Goal: Information Seeking & Learning: Learn about a topic

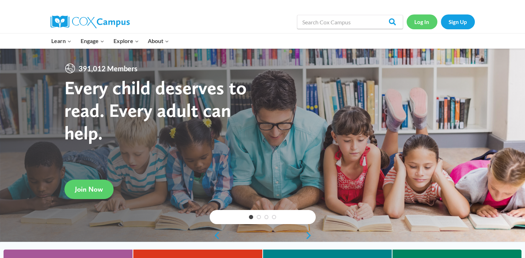
click at [419, 23] on link "Log In" at bounding box center [421, 21] width 31 height 14
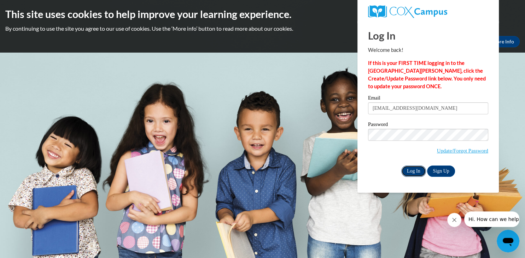
click at [417, 169] on input "Log In" at bounding box center [413, 171] width 25 height 11
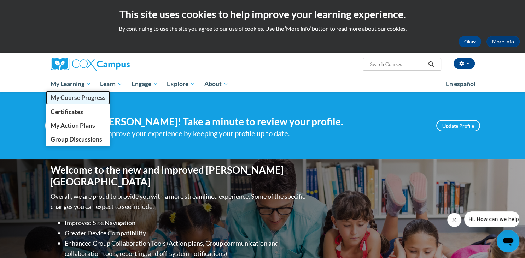
click at [81, 98] on span "My Course Progress" at bounding box center [77, 97] width 55 height 7
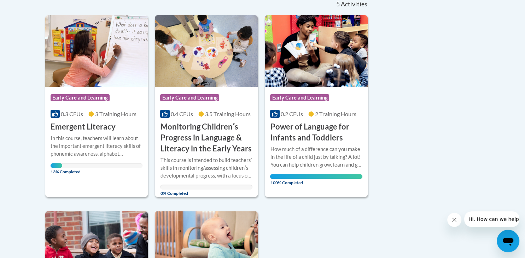
scroll to position [187, 0]
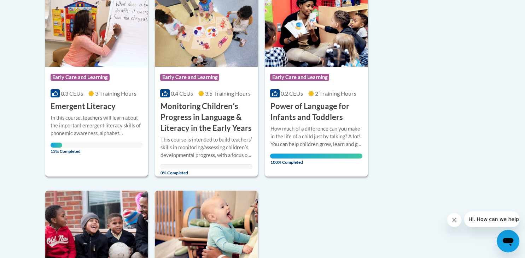
click at [75, 110] on h3 "Emergent Literacy" at bounding box center [83, 106] width 65 height 11
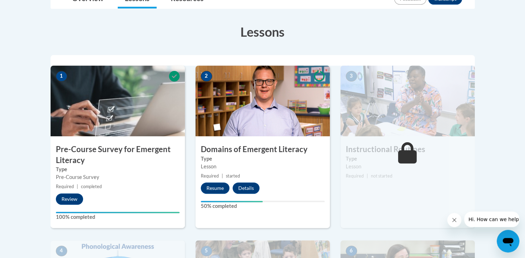
scroll to position [187, 0]
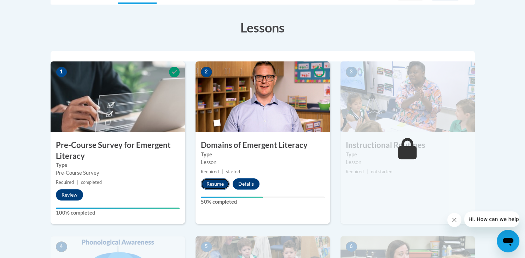
click at [203, 186] on button "Resume" at bounding box center [215, 183] width 29 height 11
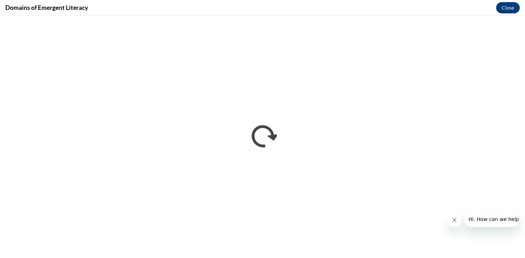
scroll to position [0, 0]
click at [468, 226] on button "Hi. How can we help?" at bounding box center [494, 220] width 61 height 16
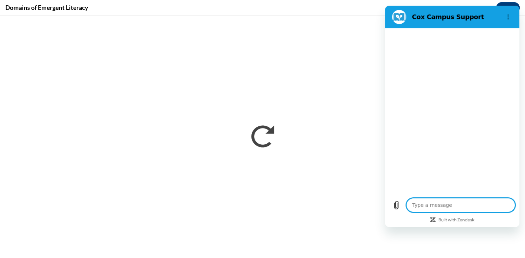
type textarea "x"
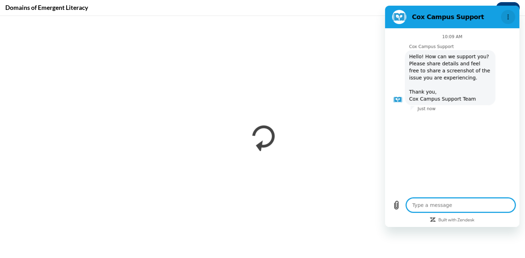
click at [507, 16] on icon "Options menu" at bounding box center [508, 17] width 6 height 6
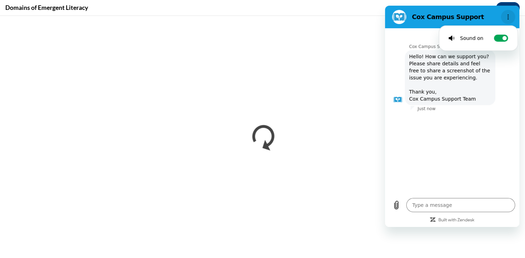
click at [507, 16] on icon "Options menu" at bounding box center [508, 17] width 6 height 6
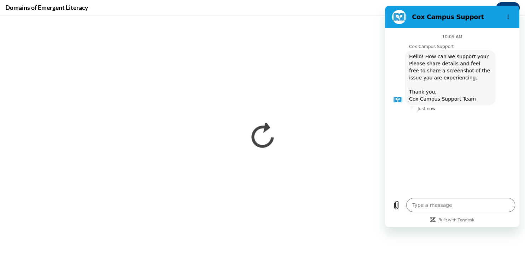
click at [398, 19] on figure at bounding box center [399, 17] width 14 height 14
click at [517, 8] on section "Cox Campus Support" at bounding box center [452, 17] width 134 height 23
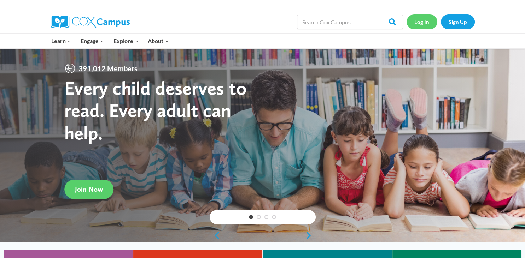
click at [422, 23] on link "Log In" at bounding box center [421, 21] width 31 height 14
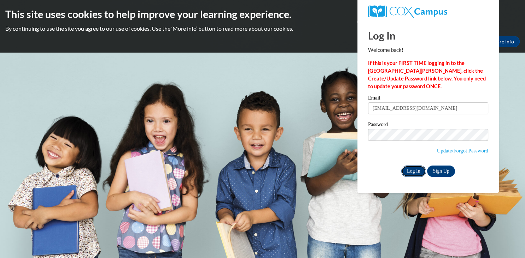
click at [411, 171] on input "Log In" at bounding box center [413, 171] width 25 height 11
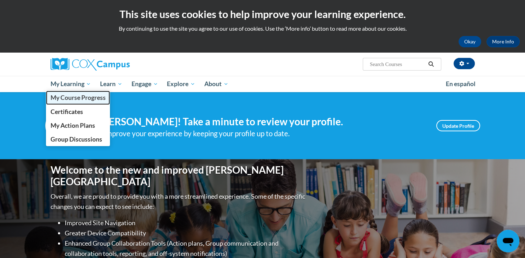
click at [83, 94] on link "My Course Progress" at bounding box center [78, 98] width 64 height 14
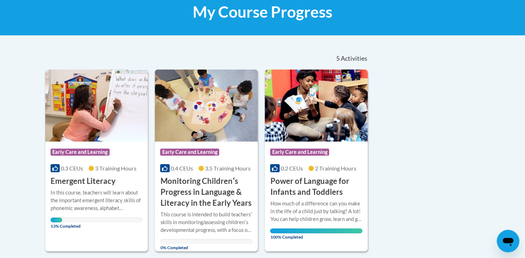
scroll to position [149, 0]
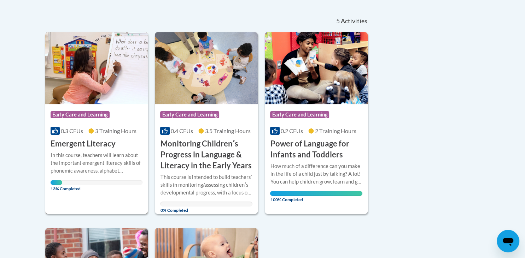
click at [100, 147] on h3 "Emergent Literacy" at bounding box center [83, 144] width 65 height 11
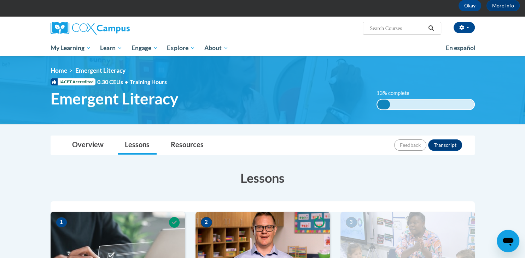
scroll to position [149, 0]
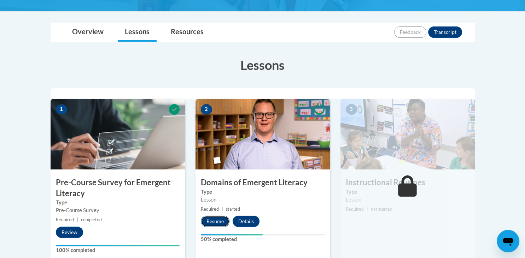
click at [207, 222] on button "Resume" at bounding box center [215, 221] width 29 height 11
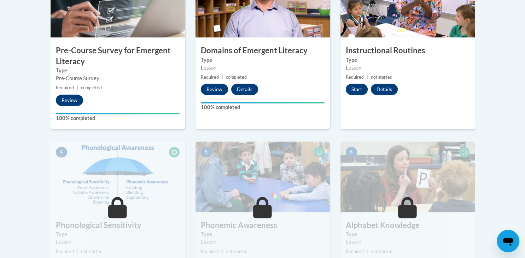
scroll to position [298, 0]
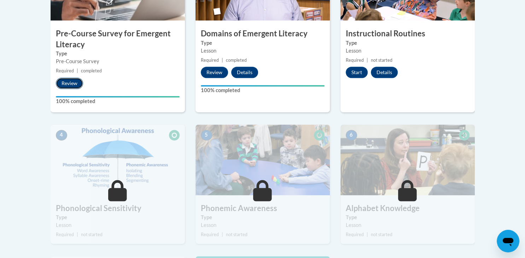
click at [68, 81] on button "Review" at bounding box center [69, 83] width 27 height 11
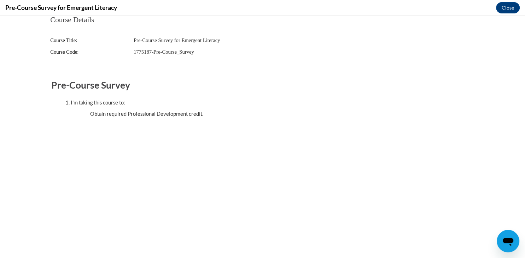
scroll to position [0, 0]
click at [505, 8] on button "Close" at bounding box center [508, 7] width 24 height 11
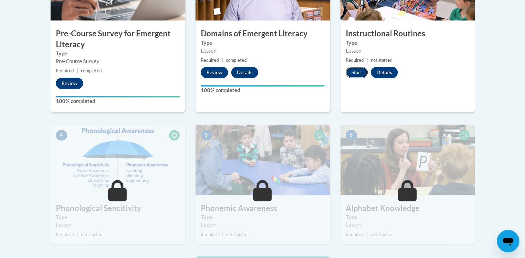
click at [358, 71] on button "Start" at bounding box center [357, 72] width 22 height 11
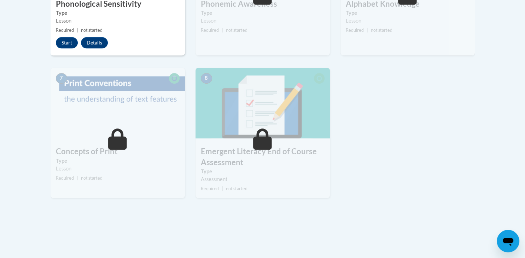
scroll to position [436, 0]
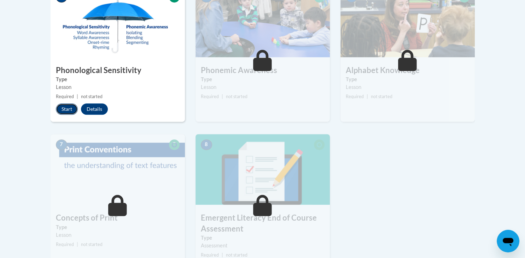
click at [61, 112] on button "Start" at bounding box center [67, 109] width 22 height 11
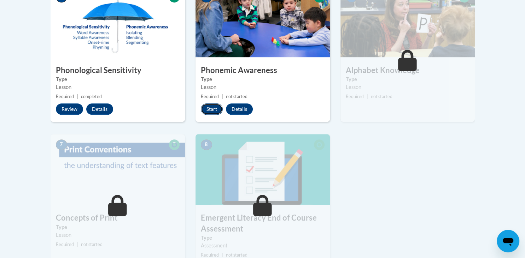
click at [214, 108] on button "Start" at bounding box center [212, 109] width 22 height 11
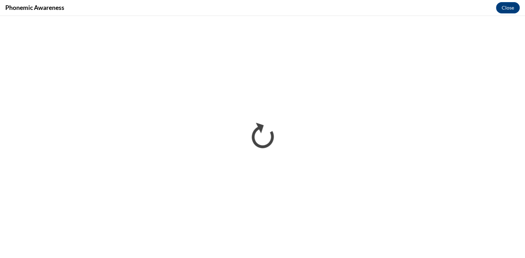
scroll to position [0, 0]
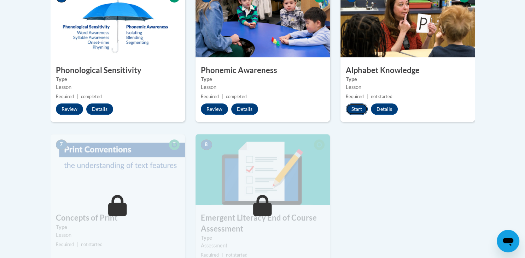
click at [359, 110] on button "Start" at bounding box center [357, 109] width 22 height 11
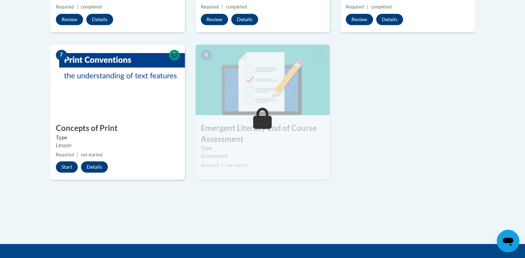
scroll to position [548, 0]
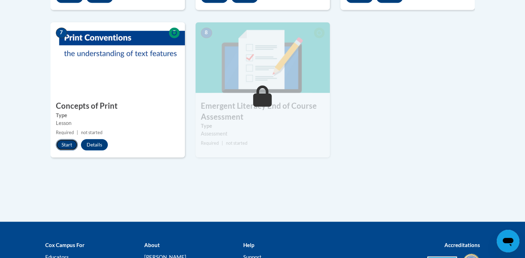
click at [60, 142] on button "Start" at bounding box center [67, 144] width 22 height 11
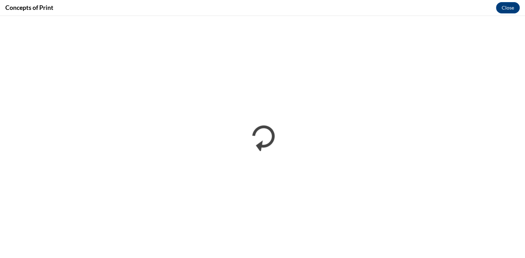
scroll to position [0, 0]
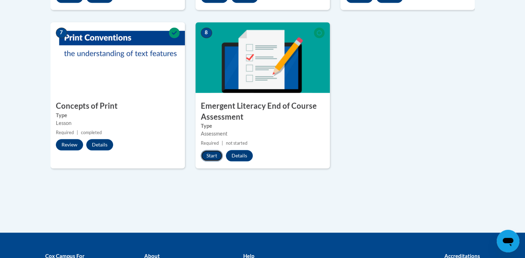
click at [209, 154] on button "Start" at bounding box center [212, 155] width 22 height 11
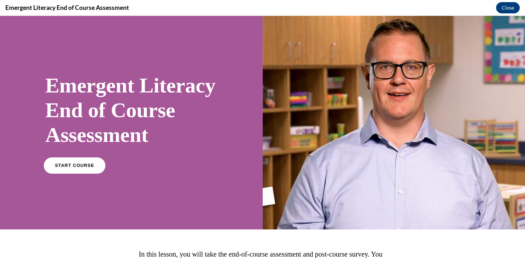
click at [84, 169] on span "START COURSE" at bounding box center [74, 165] width 39 height 5
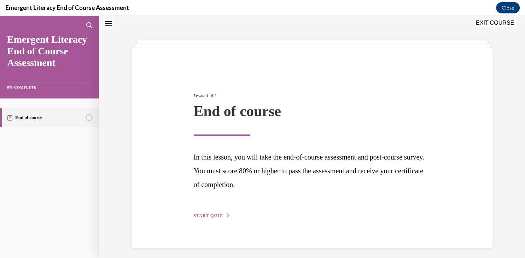
scroll to position [25, 0]
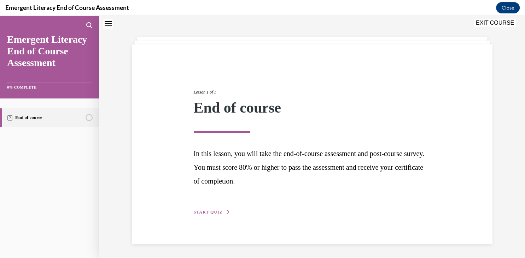
click at [201, 210] on span "START QUIZ" at bounding box center [208, 212] width 29 height 5
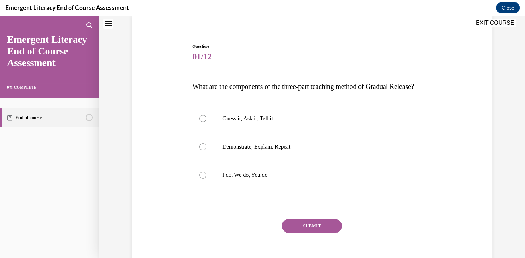
scroll to position [89, 0]
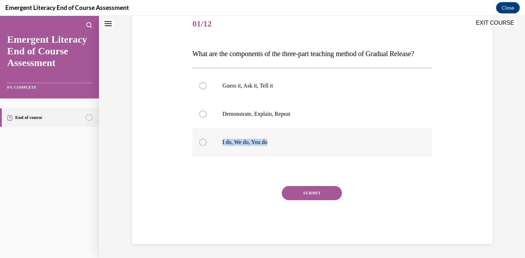
drag, startPoint x: 190, startPoint y: 52, endPoint x: 319, endPoint y: 152, distance: 163.4
click at [319, 152] on div "Question 01/12 What are the components of the three-part teaching method of Gra…" at bounding box center [311, 122] width 243 height 245
copy label "I do, We do, You do"
drag, startPoint x: 328, startPoint y: 25, endPoint x: 327, endPoint y: 37, distance: 12.8
click at [328, 25] on span "01/12" at bounding box center [311, 24] width 239 height 14
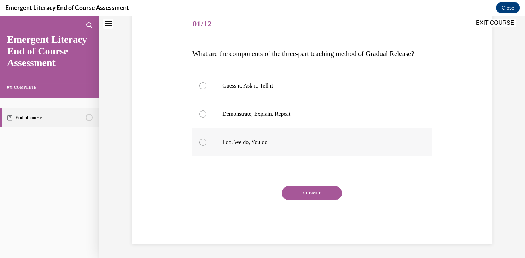
click at [259, 146] on p "I do, We do, You do" at bounding box center [318, 142] width 192 height 7
click at [206, 146] on input "I do, We do, You do" at bounding box center [202, 142] width 7 height 7
radio input "true"
click at [311, 200] on button "SUBMIT" at bounding box center [312, 193] width 60 height 14
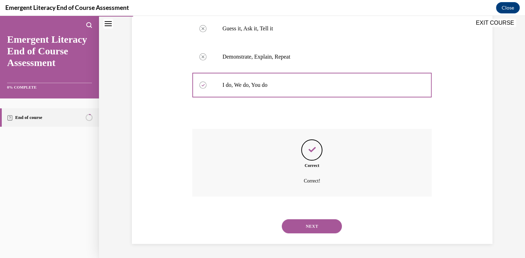
scroll to position [151, 0]
click at [320, 229] on button "NEXT" at bounding box center [312, 226] width 60 height 14
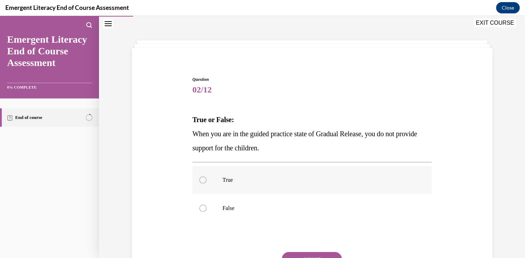
scroll to position [21, 0]
drag, startPoint x: 191, startPoint y: 135, endPoint x: 302, endPoint y: 208, distance: 133.9
click at [309, 208] on div "Question 02/12 True or False: When you are in the guided practice state of Grad…" at bounding box center [311, 188] width 243 height 245
copy label "False"
click at [293, 80] on span "Question" at bounding box center [311, 80] width 239 height 6
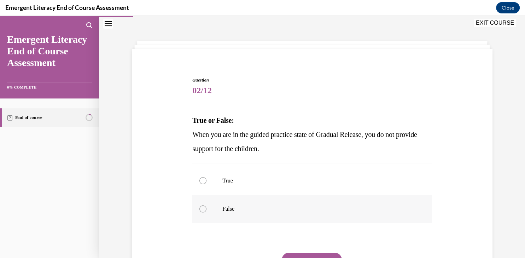
click at [235, 207] on p "False" at bounding box center [318, 209] width 192 height 7
click at [206, 207] on input "False" at bounding box center [202, 209] width 7 height 7
radio input "true"
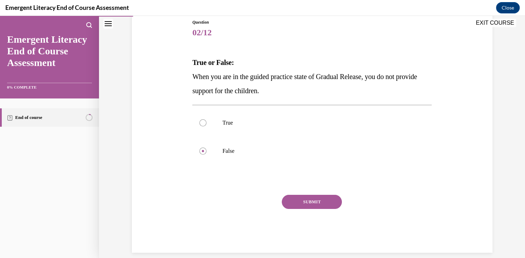
click at [315, 205] on button "SUBMIT" at bounding box center [312, 202] width 60 height 14
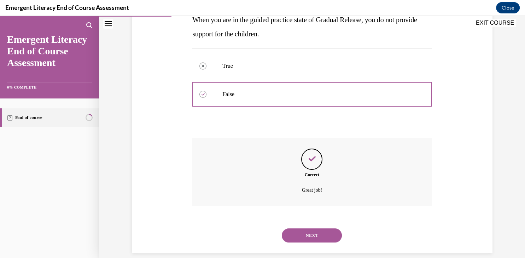
scroll to position [136, 0]
click at [317, 228] on button "NEXT" at bounding box center [312, 235] width 60 height 14
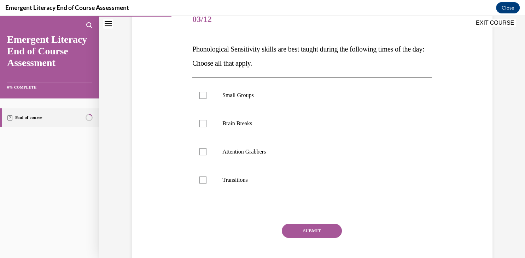
scroll to position [102, 0]
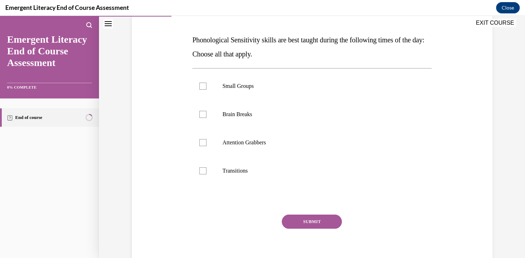
drag, startPoint x: 190, startPoint y: 38, endPoint x: 196, endPoint y: 39, distance: 5.8
click at [196, 39] on div "Question 03/12 Phonological Sensitivity skills are best taught during the follo…" at bounding box center [312, 124] width 364 height 298
drag, startPoint x: 194, startPoint y: 41, endPoint x: 248, endPoint y: 168, distance: 138.1
click at [248, 168] on div "Question 03/12 Phonological Sensitivity skills are best taught during the follo…" at bounding box center [311, 134] width 239 height 276
copy label "Transitions"
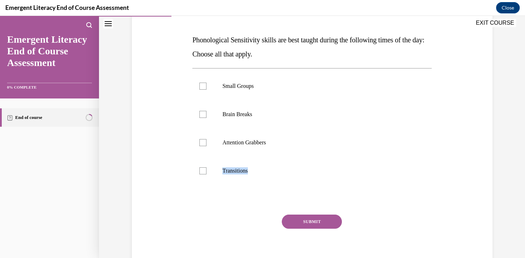
click at [421, 57] on p "Phonological Sensitivity skills are best taught during the following times of t…" at bounding box center [311, 47] width 239 height 28
click at [199, 142] on label "Attention Grabbers" at bounding box center [311, 143] width 239 height 28
click at [199, 142] on input "Attention Grabbers" at bounding box center [202, 142] width 7 height 7
checkbox input "true"
click at [204, 113] on div at bounding box center [202, 114] width 7 height 7
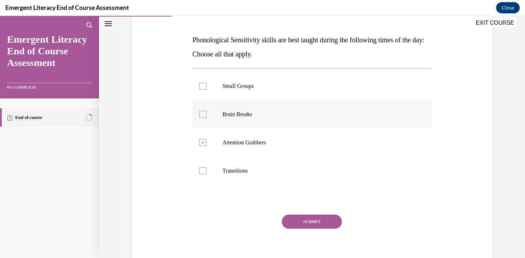
click at [204, 113] on input "Brain Breaks" at bounding box center [202, 114] width 7 height 7
checkbox input "true"
click at [203, 87] on div at bounding box center [202, 86] width 7 height 7
click at [203, 87] on input "Small Groups" at bounding box center [202, 86] width 7 height 7
checkbox input "true"
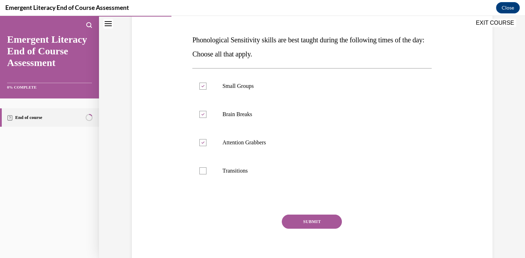
click at [314, 224] on button "SUBMIT" at bounding box center [312, 222] width 60 height 14
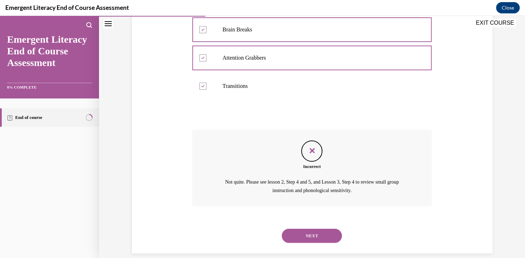
scroll to position [187, 0]
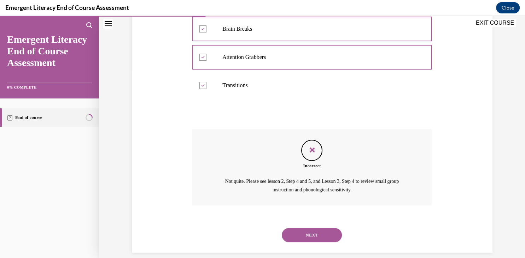
click at [317, 228] on button "NEXT" at bounding box center [312, 235] width 60 height 14
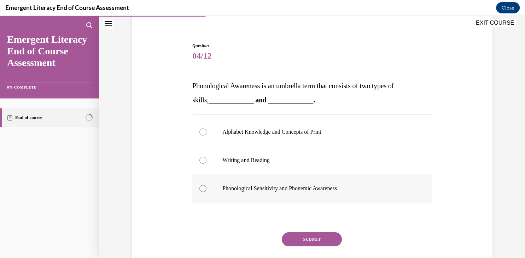
scroll to position [68, 0]
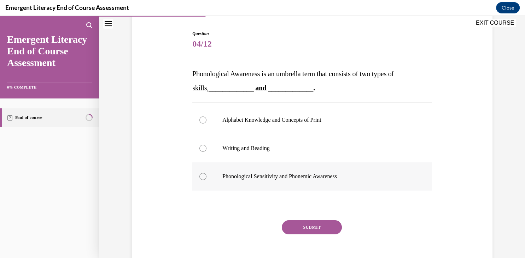
click at [238, 172] on label "Phonological Sensitivity and Phonemic Awareness" at bounding box center [311, 177] width 239 height 28
click at [206, 173] on input "Phonological Sensitivity and Phonemic Awareness" at bounding box center [202, 176] width 7 height 7
radio input "true"
click at [297, 225] on button "SUBMIT" at bounding box center [312, 228] width 60 height 14
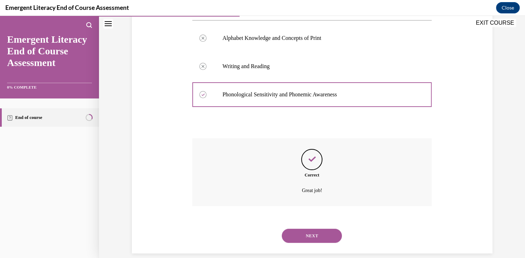
scroll to position [151, 0]
click at [310, 228] on button "NEXT" at bounding box center [312, 235] width 60 height 14
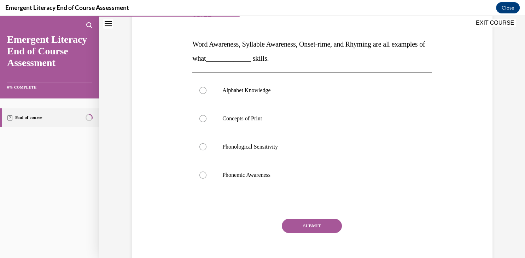
scroll to position [102, 0]
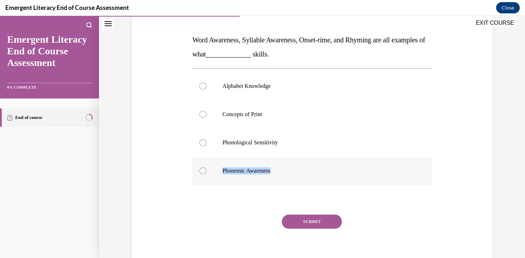
drag, startPoint x: 199, startPoint y: 39, endPoint x: 323, endPoint y: 170, distance: 180.7
click at [323, 170] on div "Question 05/12 Word Awareness, Syllable Awareness, Onset-rime, and Rhyming are …" at bounding box center [311, 134] width 239 height 276
copy label "Phonemic Awareness"
click at [398, 59] on p "Word Awareness, Syllable Awareness, Onset-rime, and Rhyming are all examples of…" at bounding box center [311, 47] width 239 height 28
click at [281, 143] on p "Phonological Sensitivity" at bounding box center [318, 142] width 192 height 7
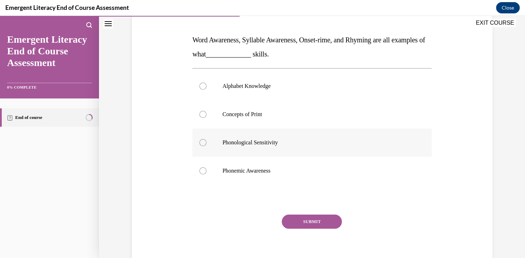
click at [206, 143] on input "Phonological Sensitivity" at bounding box center [202, 142] width 7 height 7
radio input "true"
click at [305, 223] on button "SUBMIT" at bounding box center [312, 222] width 60 height 14
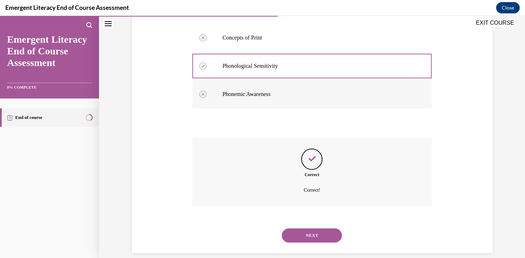
scroll to position [179, 0]
click at [329, 228] on button "NEXT" at bounding box center [312, 235] width 60 height 14
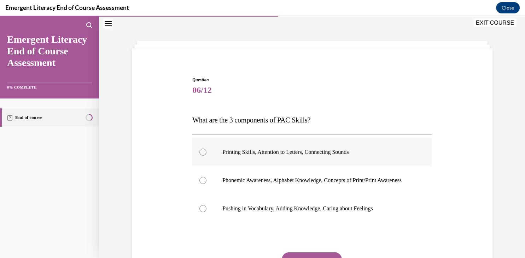
scroll to position [21, 0]
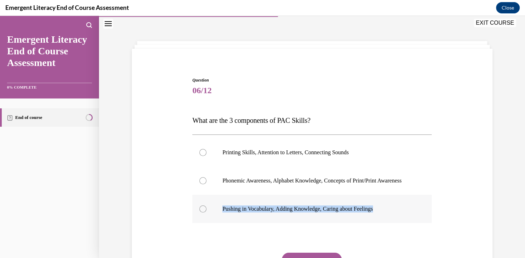
drag, startPoint x: 193, startPoint y: 120, endPoint x: 422, endPoint y: 222, distance: 250.9
click at [422, 222] on div "Question 06/12 What are the 3 components of PAC Skills? Printing Skills, Attent…" at bounding box center [311, 194] width 239 height 234
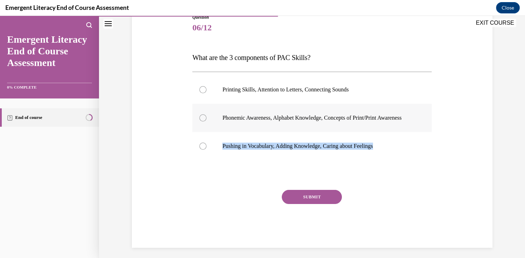
scroll to position [86, 0]
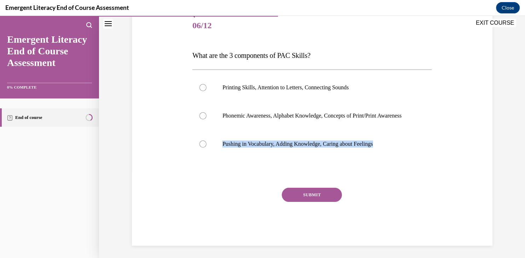
copy label "Pushing in Vocabulary, Adding Knowledge, Caring about Feelings"
click at [367, 42] on div "Question 06/12 What are the 3 components of PAC Skills? Printing Skills, Attent…" at bounding box center [311, 129] width 239 height 234
click at [234, 119] on p "Phonemic Awareness, Alphabet Knowledge, Concepts of Print/Print Awareness" at bounding box center [318, 115] width 192 height 7
click at [206, 119] on input "Phonemic Awareness, Alphabet Knowledge, Concepts of Print/Print Awareness" at bounding box center [202, 115] width 7 height 7
radio input "true"
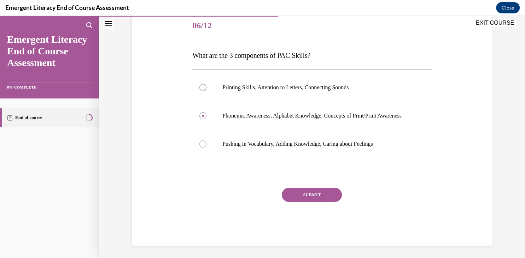
click at [300, 201] on button "SUBMIT" at bounding box center [312, 195] width 60 height 14
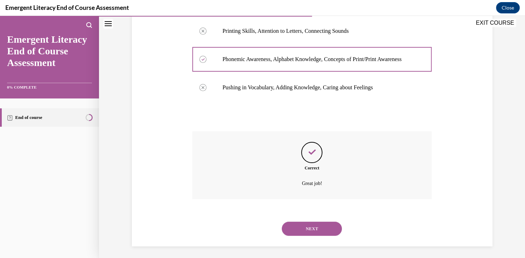
scroll to position [143, 0]
click at [309, 225] on button "NEXT" at bounding box center [312, 228] width 60 height 14
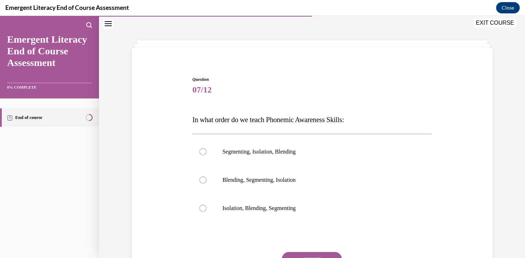
scroll to position [21, 0]
drag, startPoint x: 194, startPoint y: 121, endPoint x: 270, endPoint y: 218, distance: 123.6
click at [356, 220] on div "Question 07/12 In what order do we teach Phonemic Awareness Skills: Segmenting,…" at bounding box center [311, 194] width 239 height 234
copy label "Isolation, Blending, Segmenting"
click at [274, 84] on span "07/12" at bounding box center [311, 90] width 239 height 14
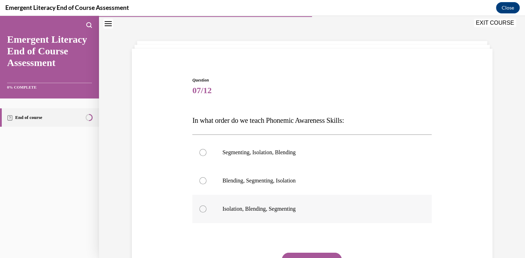
click at [238, 208] on p "Isolation, Blending, Segmenting" at bounding box center [318, 209] width 192 height 7
click at [206, 208] on input "Isolation, Blending, Segmenting" at bounding box center [202, 209] width 7 height 7
radio input "true"
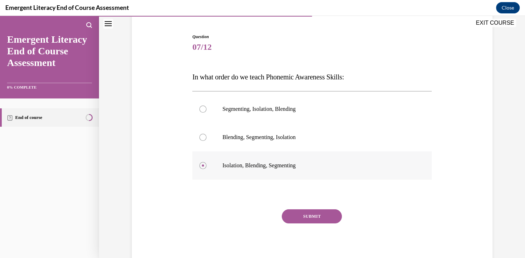
scroll to position [79, 0]
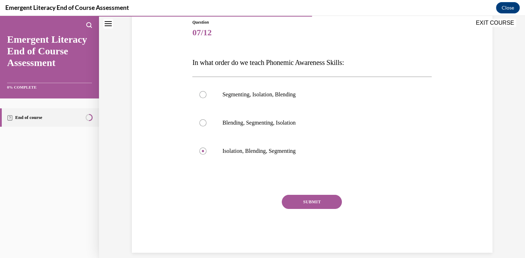
click at [313, 193] on div "Question 07/12 In what order do we teach Phonemic Awareness Skills: Segmenting,…" at bounding box center [311, 136] width 239 height 234
click at [312, 205] on button "SUBMIT" at bounding box center [312, 202] width 60 height 14
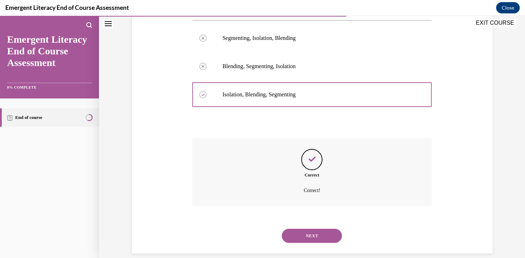
scroll to position [136, 0]
click at [317, 228] on button "NEXT" at bounding box center [312, 235] width 60 height 14
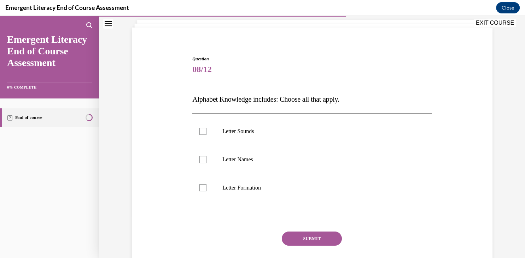
scroll to position [55, 0]
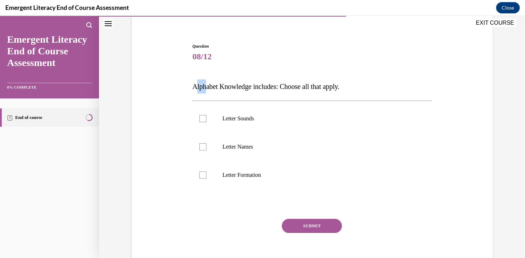
drag, startPoint x: 195, startPoint y: 88, endPoint x: 206, endPoint y: 88, distance: 11.3
click at [206, 88] on span "Alphabet Knowledge includes: Choose all that apply." at bounding box center [265, 87] width 147 height 8
click at [176, 93] on div "Question 08/12 Alphabet Knowledge includes: Choose all that apply. Letter Sound…" at bounding box center [312, 149] width 364 height 255
drag, startPoint x: 186, startPoint y: 88, endPoint x: 193, endPoint y: 86, distance: 7.7
click at [193, 86] on div "Question 08/12 Alphabet Knowledge includes: Choose all that apply. Letter Sound…" at bounding box center [312, 149] width 364 height 255
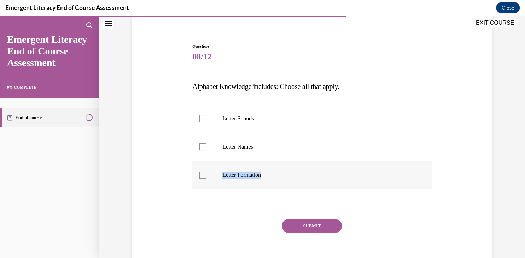
drag, startPoint x: 193, startPoint y: 86, endPoint x: 264, endPoint y: 173, distance: 111.8
click at [266, 174] on div "Question 08/12 Alphabet Knowledge includes: Choose all that apply. Letter Sound…" at bounding box center [311, 160] width 239 height 234
copy label "Letter Formation"
click at [398, 57] on span "08/12" at bounding box center [311, 56] width 239 height 14
drag, startPoint x: 206, startPoint y: 176, endPoint x: 204, endPoint y: 165, distance: 11.6
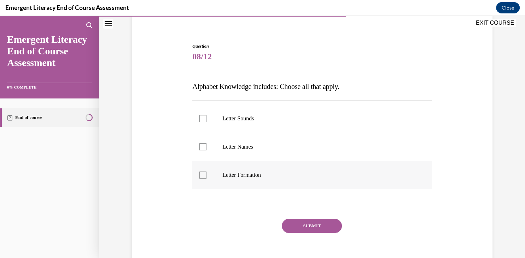
click at [206, 175] on label "Letter Formation" at bounding box center [311, 175] width 239 height 28
drag, startPoint x: 196, startPoint y: 141, endPoint x: 204, endPoint y: 127, distance: 15.7
click at [197, 140] on label "Letter Names" at bounding box center [311, 147] width 239 height 28
click at [206, 119] on div at bounding box center [202, 118] width 7 height 7
click at [206, 119] on input "Letter Sounds" at bounding box center [202, 118] width 7 height 7
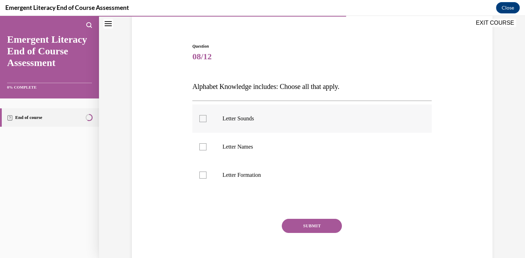
checkbox input "true"
click at [210, 148] on label "Letter Names" at bounding box center [311, 147] width 239 height 28
click at [206, 148] on input "Letter Names" at bounding box center [202, 146] width 7 height 7
checkbox input "true"
click at [203, 172] on div at bounding box center [202, 175] width 7 height 7
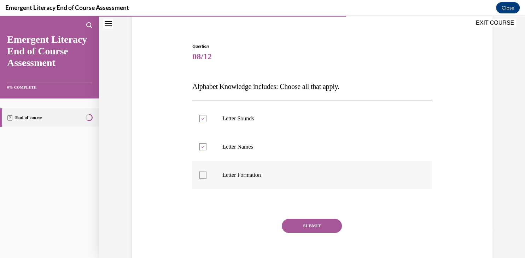
click at [203, 172] on input "Letter Formation" at bounding box center [202, 175] width 7 height 7
checkbox input "true"
click at [335, 227] on button "SUBMIT" at bounding box center [312, 226] width 60 height 14
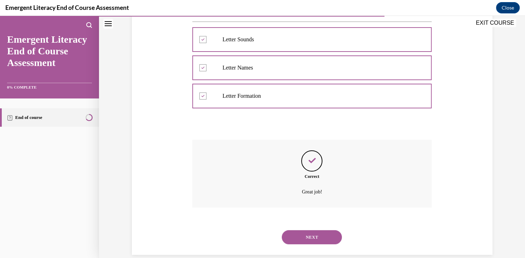
scroll to position [136, 0]
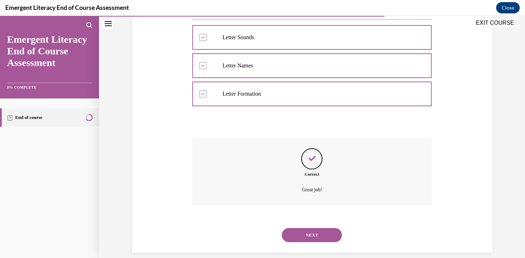
click at [306, 228] on button "NEXT" at bounding box center [312, 235] width 60 height 14
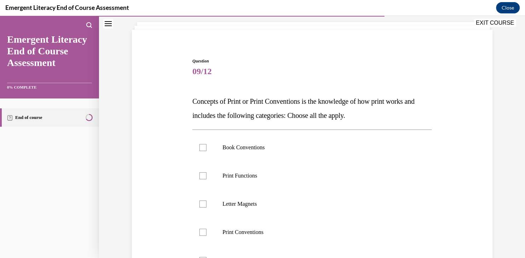
scroll to position [68, 0]
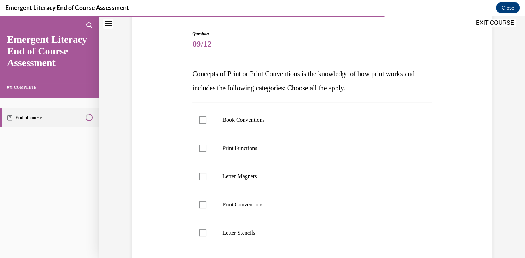
drag, startPoint x: 188, startPoint y: 76, endPoint x: 191, endPoint y: 74, distance: 3.8
click at [191, 74] on div "Question 09/12 Concepts of Print or Print Conventions is the knowledge of how p…" at bounding box center [312, 172] width 364 height 326
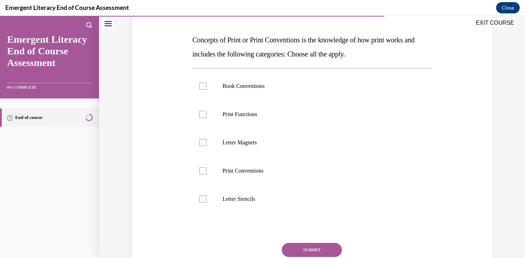
drag, startPoint x: 199, startPoint y: 45, endPoint x: 193, endPoint y: 39, distance: 8.7
click at [194, 39] on div "Question 09/12 Concepts of Print or Print Conventions is the knowledge of how p…" at bounding box center [312, 138] width 364 height 326
drag, startPoint x: 191, startPoint y: 41, endPoint x: 195, endPoint y: 42, distance: 3.6
click at [195, 42] on div "Question 09/12 Concepts of Print or Print Conventions is the knowledge of how p…" at bounding box center [311, 143] width 243 height 315
click at [194, 41] on span "Concepts of Print or Print Conventions is the knowledge of how print works and …" at bounding box center [303, 47] width 222 height 22
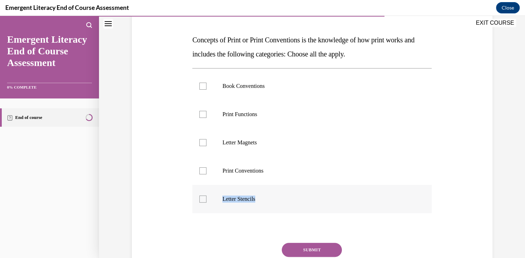
drag, startPoint x: 194, startPoint y: 41, endPoint x: 247, endPoint y: 199, distance: 167.2
click at [247, 199] on div "Question 09/12 Concepts of Print or Print Conventions is the knowledge of how p…" at bounding box center [311, 148] width 239 height 305
copy label "Letter Stencils"
click at [433, 37] on div "Question 09/12 Concepts of Print or Print Conventions is the knowledge of how p…" at bounding box center [311, 143] width 243 height 315
click at [201, 83] on div at bounding box center [202, 86] width 7 height 7
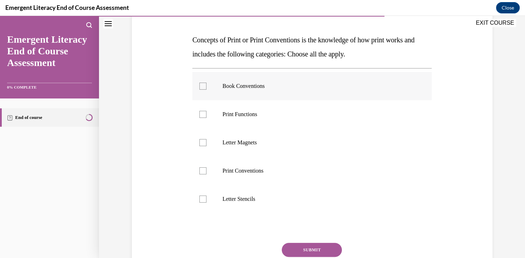
click at [201, 83] on input "Book Conventions" at bounding box center [202, 86] width 7 height 7
checkbox input "true"
click at [204, 117] on div at bounding box center [202, 114] width 7 height 7
click at [204, 117] on input "Print Functions" at bounding box center [202, 114] width 7 height 7
checkbox input "true"
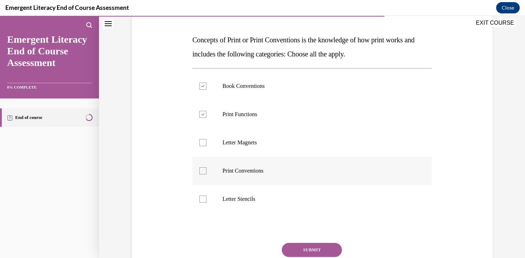
click at [201, 171] on div at bounding box center [202, 170] width 7 height 7
click at [201, 171] on input "Print Conventions" at bounding box center [202, 170] width 7 height 7
checkbox input "true"
click at [301, 249] on button "SUBMIT" at bounding box center [312, 250] width 60 height 14
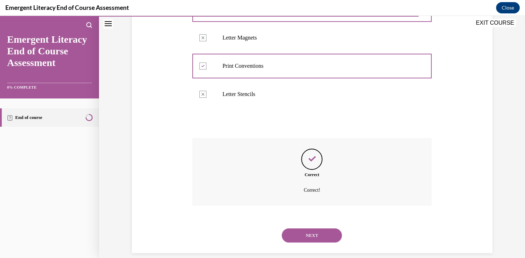
scroll to position [207, 0]
click at [326, 228] on button "NEXT" at bounding box center [312, 235] width 60 height 14
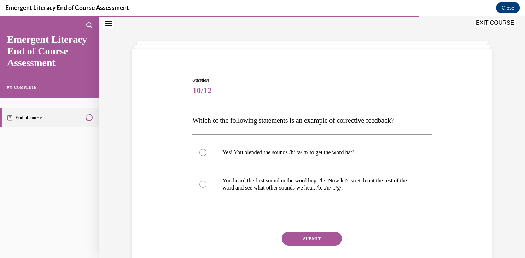
scroll to position [55, 0]
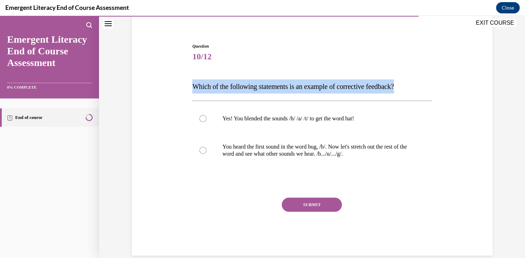
click at [191, 88] on div "Question 10/12 Which of the following statements is an example of corrective fe…" at bounding box center [312, 139] width 364 height 234
copy div "Which of the following statements is an example of corrective feedback?"
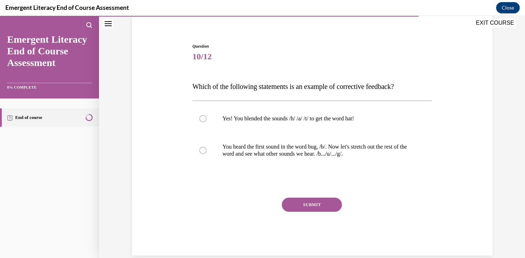
drag, startPoint x: 463, startPoint y: 90, endPoint x: 436, endPoint y: 113, distance: 35.1
click at [463, 90] on div "Question 10/12 Which of the following statements is an example of corrective fe…" at bounding box center [312, 139] width 364 height 234
drag, startPoint x: 309, startPoint y: 161, endPoint x: 308, endPoint y: 153, distance: 7.8
click at [309, 160] on label "You heard the first sound in the word bug, /b/. Now let's stretch out the rest …" at bounding box center [311, 150] width 239 height 35
drag, startPoint x: 286, startPoint y: 148, endPoint x: 281, endPoint y: 150, distance: 6.2
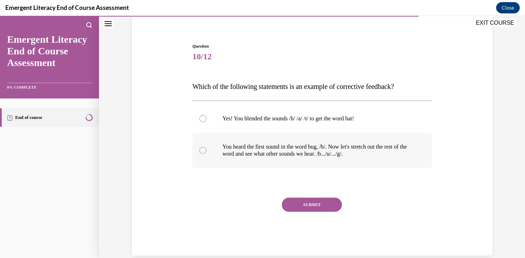
click at [286, 148] on p "You heard the first sound in the word bug, /b/. Now let's stretch out the rest …" at bounding box center [318, 150] width 192 height 14
click at [206, 148] on input "You heard the first sound in the word bug, /b/. Now let's stretch out the rest …" at bounding box center [202, 150] width 7 height 7
radio input "true"
click at [317, 201] on button "SUBMIT" at bounding box center [312, 205] width 60 height 14
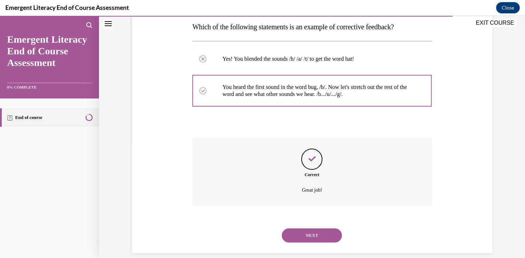
scroll to position [115, 0]
click at [327, 228] on button "NEXT" at bounding box center [312, 235] width 60 height 14
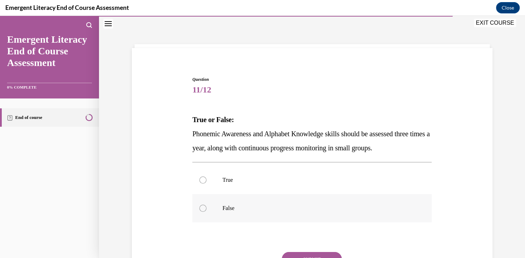
scroll to position [21, 0]
drag, startPoint x: 191, startPoint y: 133, endPoint x: 264, endPoint y: 213, distance: 108.6
click at [264, 213] on div "Question 11/12 True or False: Phonemic Awareness and Alphabet Knowledge skills …" at bounding box center [311, 188] width 243 height 245
copy label "False"
drag, startPoint x: 292, startPoint y: 90, endPoint x: 289, endPoint y: 114, distance: 23.5
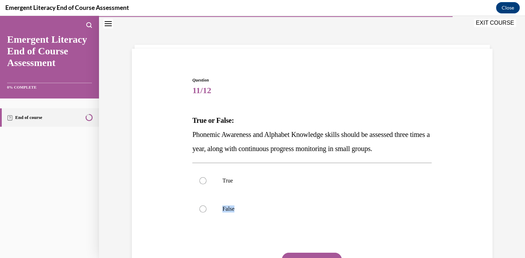
click at [292, 91] on span "11/12" at bounding box center [311, 90] width 239 height 14
click at [237, 182] on p "True" at bounding box center [318, 180] width 192 height 7
click at [206, 182] on input "True" at bounding box center [202, 180] width 7 height 7
radio input "true"
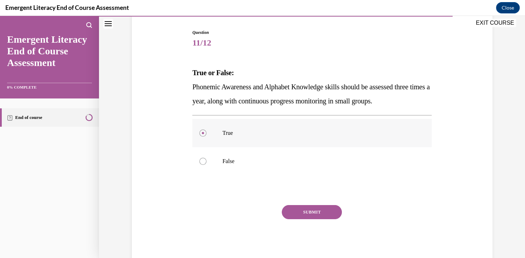
scroll to position [79, 0]
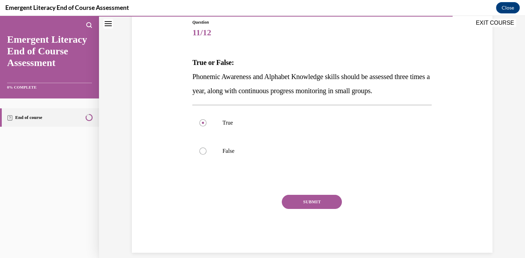
click at [312, 200] on button "SUBMIT" at bounding box center [312, 202] width 60 height 14
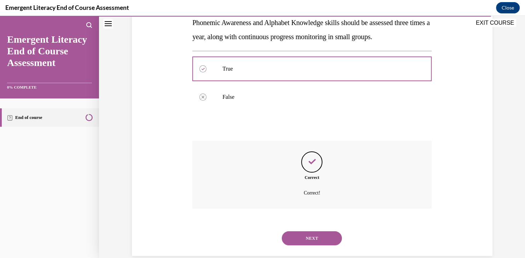
scroll to position [136, 0]
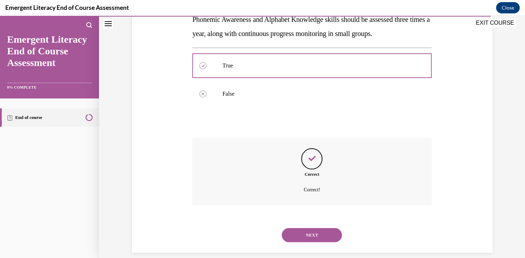
click at [327, 228] on button "NEXT" at bounding box center [312, 235] width 60 height 14
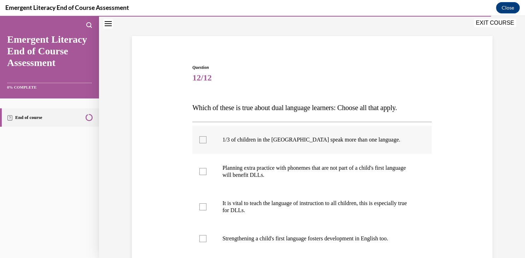
scroll to position [68, 0]
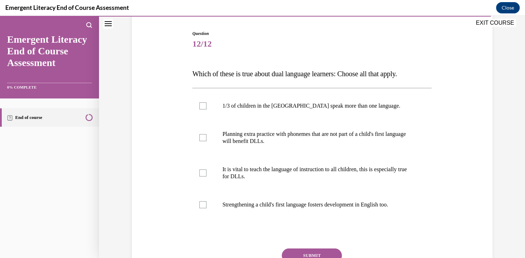
drag, startPoint x: 193, startPoint y: 77, endPoint x: 212, endPoint y: 72, distance: 19.7
click at [212, 72] on div "Question 12/12 Which of these is true about dual language learners: Choose all …" at bounding box center [312, 158] width 364 height 298
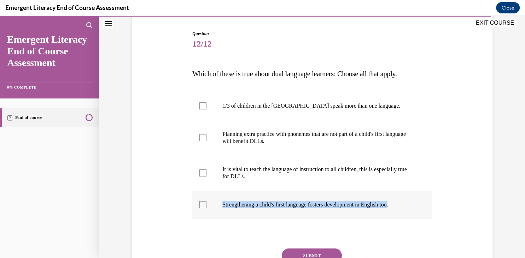
drag, startPoint x: 192, startPoint y: 71, endPoint x: 400, endPoint y: 202, distance: 246.5
click at [400, 202] on div "Question 12/12 Which of these is true about dual language learners: Choose all …" at bounding box center [311, 163] width 243 height 287
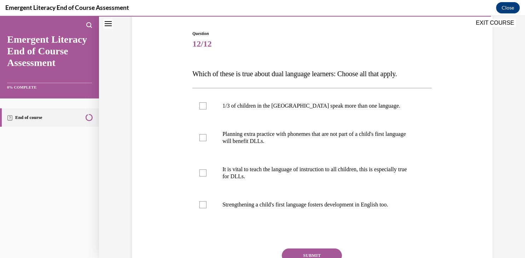
click at [318, 39] on span "12/12" at bounding box center [311, 44] width 239 height 14
click at [204, 105] on div at bounding box center [202, 105] width 7 height 7
click at [204, 105] on input "1/3 of children in the US speak more than one language." at bounding box center [202, 105] width 7 height 7
checkbox input "true"
click at [202, 135] on div at bounding box center [202, 137] width 7 height 7
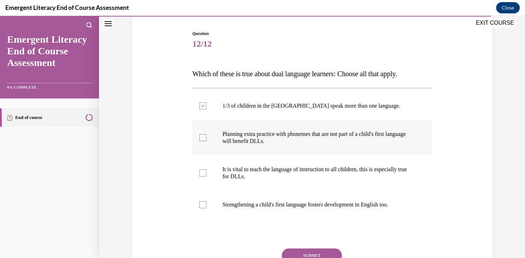
click at [202, 135] on input "Planning extra practice with phonemes that are not part of a child's first lang…" at bounding box center [202, 137] width 7 height 7
checkbox input "true"
click at [206, 176] on div at bounding box center [202, 173] width 7 height 7
click at [206, 176] on input "It is vital to teach the language of instruction to all children, this is espec…" at bounding box center [202, 173] width 7 height 7
checkbox input "true"
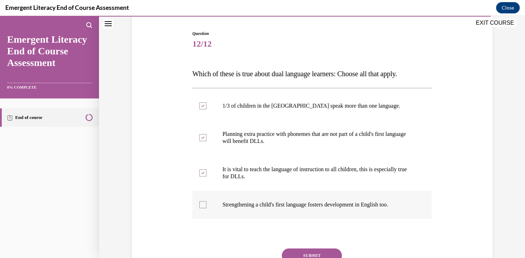
click at [197, 196] on label "Strengthening a child's first language fosters development in English too." at bounding box center [311, 205] width 239 height 28
click at [199, 201] on input "Strengthening a child's first language fosters development in English too." at bounding box center [202, 204] width 7 height 7
checkbox input "true"
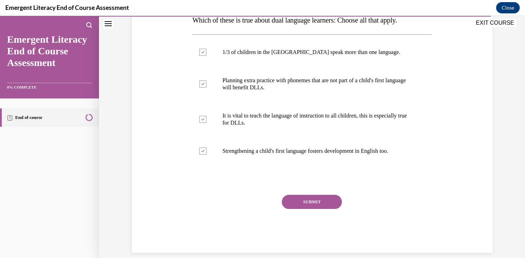
click at [316, 203] on button "SUBMIT" at bounding box center [312, 202] width 60 height 14
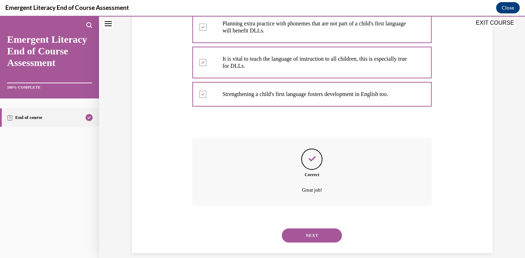
scroll to position [179, 0]
click at [322, 228] on button "NEXT" at bounding box center [312, 235] width 60 height 14
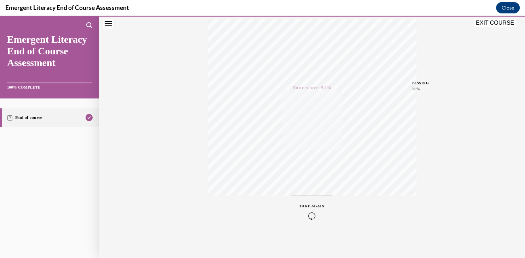
scroll to position [119, 0]
click at [109, 28] on button "Close navigation menu" at bounding box center [108, 24] width 10 height 10
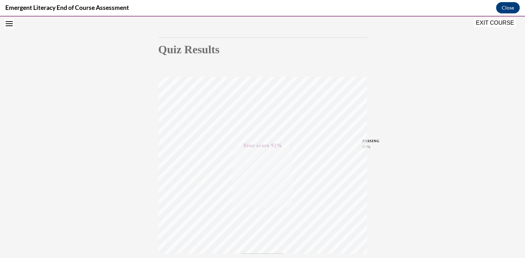
scroll to position [0, 0]
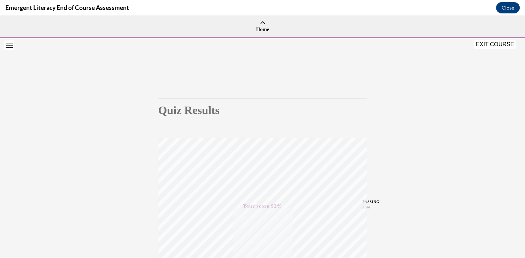
click at [490, 47] on button "EXIT COURSE" at bounding box center [495, 44] width 42 height 8
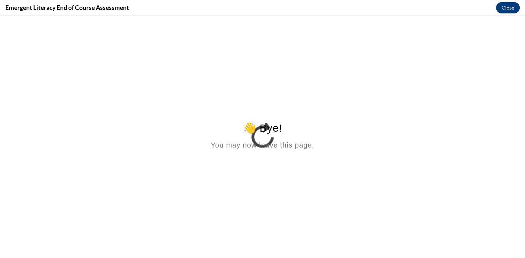
click at [508, 8] on button "Close" at bounding box center [508, 7] width 24 height 11
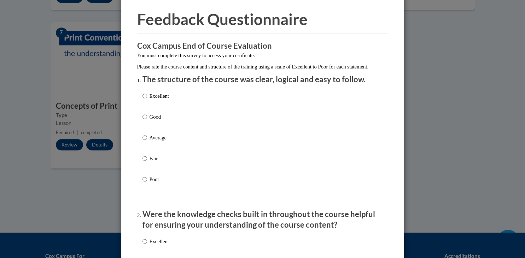
scroll to position [37, 0]
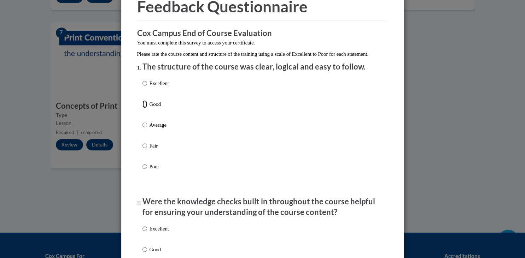
click at [145, 108] on input "Good" at bounding box center [144, 104] width 5 height 8
radio input "true"
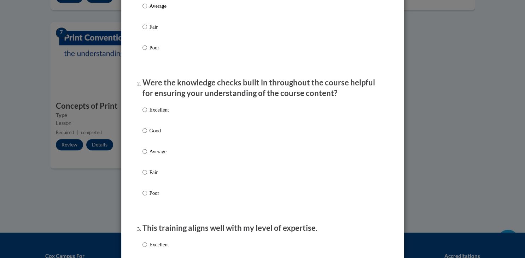
scroll to position [187, 0]
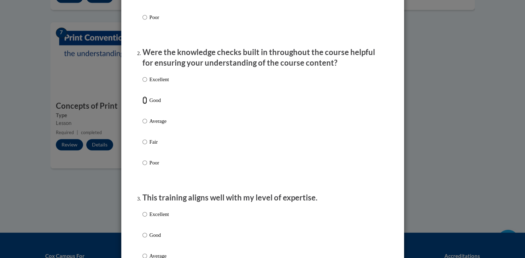
click at [145, 104] on input "Good" at bounding box center [144, 100] width 5 height 8
radio input "true"
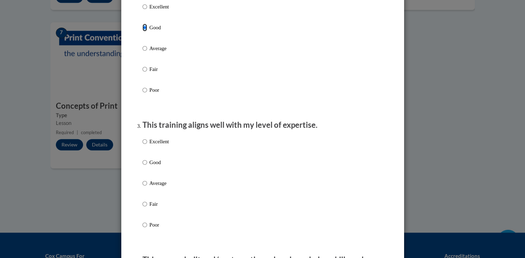
scroll to position [298, 0]
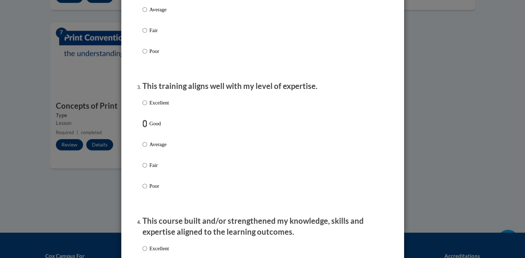
click at [146, 128] on input "Good" at bounding box center [144, 124] width 5 height 8
radio input "true"
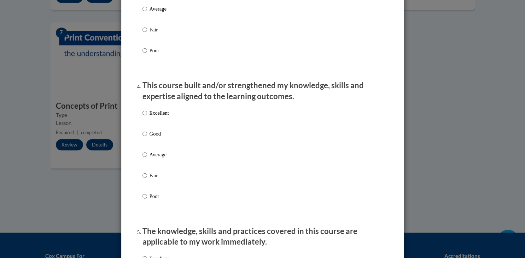
scroll to position [448, 0]
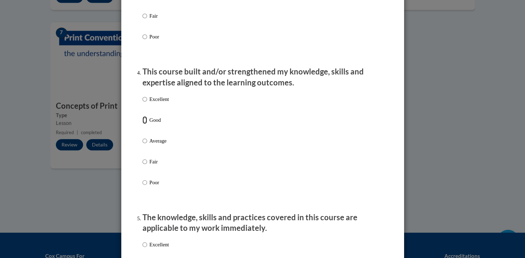
click at [147, 124] on input "Good" at bounding box center [144, 120] width 5 height 8
radio input "true"
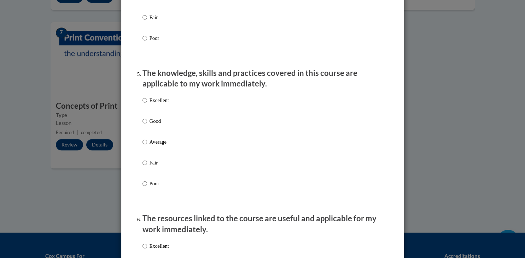
scroll to position [597, 0]
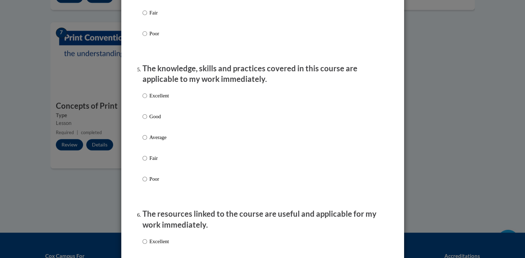
click at [149, 128] on label "Good" at bounding box center [155, 122] width 27 height 19
click at [147, 120] on input "Good" at bounding box center [144, 117] width 5 height 8
radio input "true"
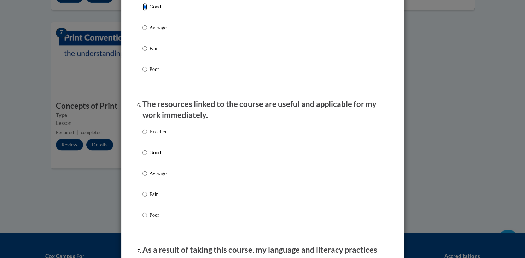
scroll to position [709, 0]
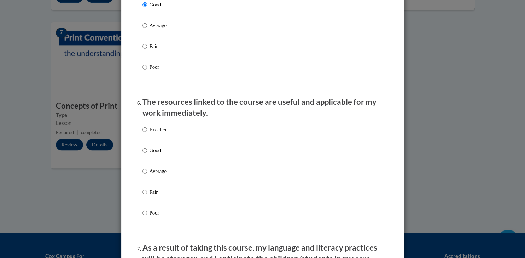
click at [153, 154] on p "Good" at bounding box center [158, 151] width 19 height 8
click at [147, 154] on input "Good" at bounding box center [144, 151] width 5 height 8
radio input "true"
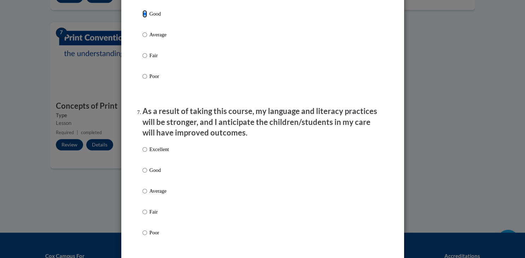
scroll to position [858, 0]
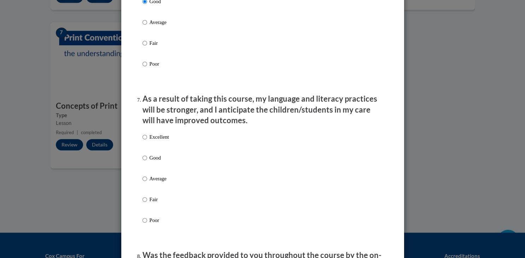
click at [156, 162] on p "Good" at bounding box center [158, 158] width 19 height 8
click at [147, 162] on input "Good" at bounding box center [144, 158] width 5 height 8
radio input "true"
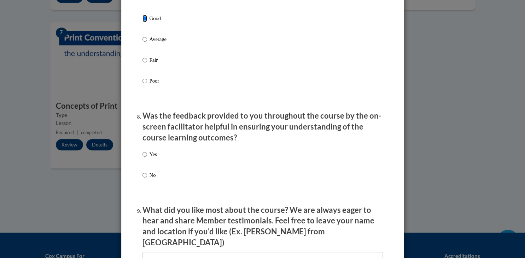
scroll to position [1007, 0]
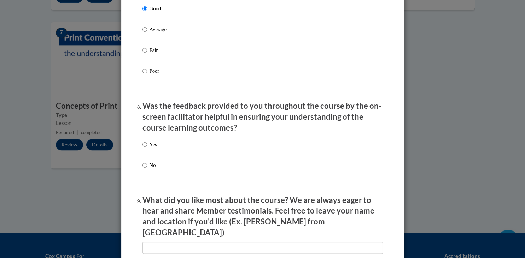
click at [153, 148] on p "Yes" at bounding box center [152, 145] width 7 height 8
click at [147, 148] on input "Yes" at bounding box center [144, 145] width 5 height 8
radio input "true"
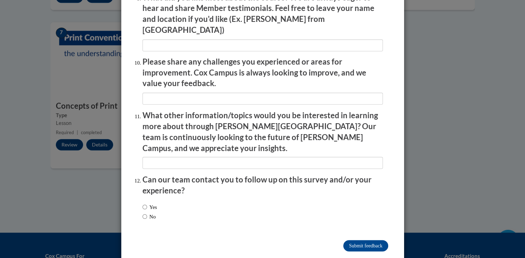
scroll to position [1211, 0]
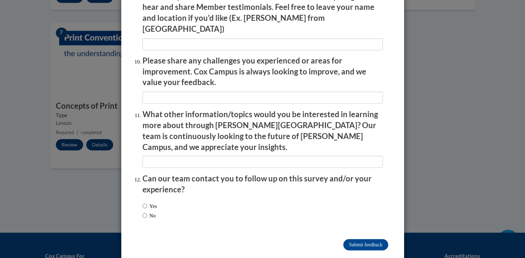
click at [149, 212] on label "No" at bounding box center [148, 216] width 13 height 8
click at [147, 212] on input "No" at bounding box center [144, 216] width 5 height 8
radio input "true"
click at [373, 239] on input "Submit feedback" at bounding box center [365, 244] width 45 height 11
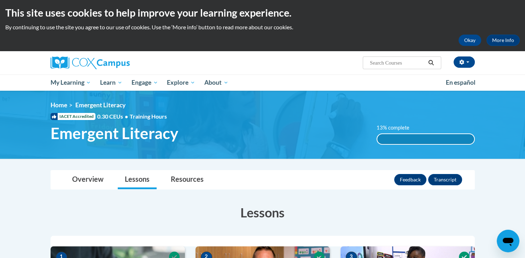
scroll to position [0, 0]
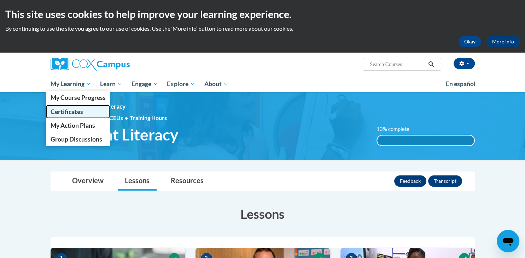
click at [74, 112] on span "Certificates" at bounding box center [66, 111] width 33 height 7
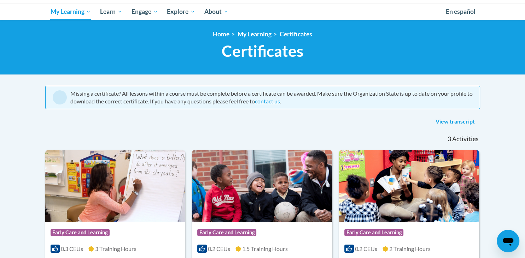
scroll to position [65, 0]
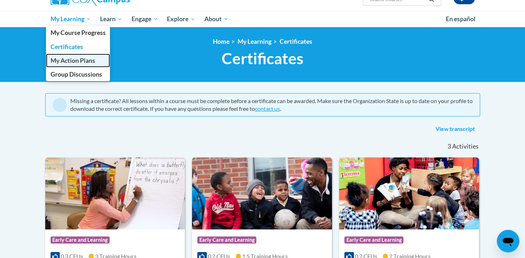
click at [71, 61] on span "My Action Plans" at bounding box center [72, 60] width 45 height 7
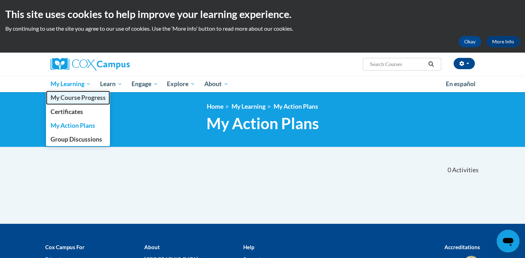
click at [86, 97] on span "My Course Progress" at bounding box center [77, 97] width 55 height 7
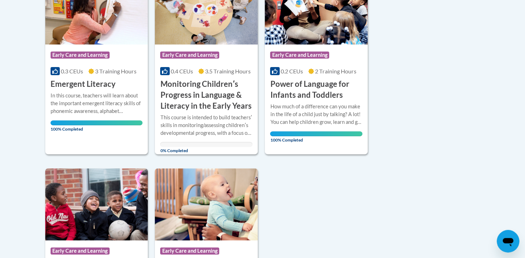
scroll to position [224, 0]
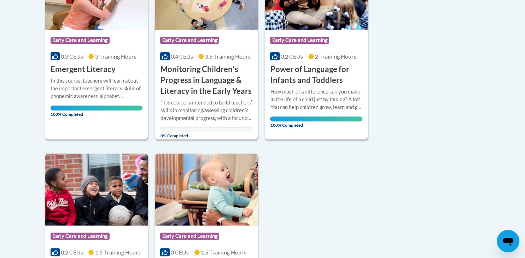
click at [99, 70] on h3 "Emergent Literacy" at bounding box center [83, 69] width 65 height 11
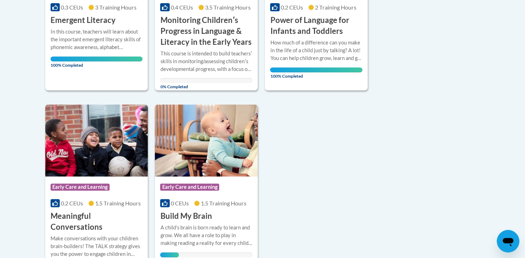
scroll to position [261, 0]
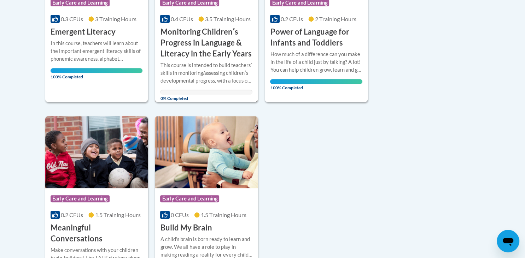
click at [224, 51] on h3 "Monitoring Childrenʹs Progress in Language & Literacy in the Early Years" at bounding box center [206, 43] width 92 height 33
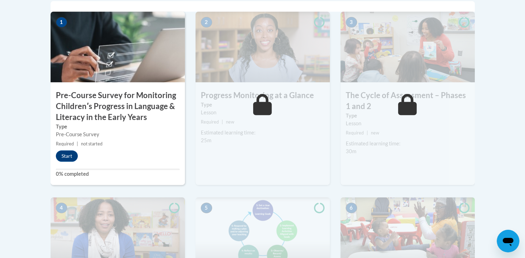
scroll to position [261, 0]
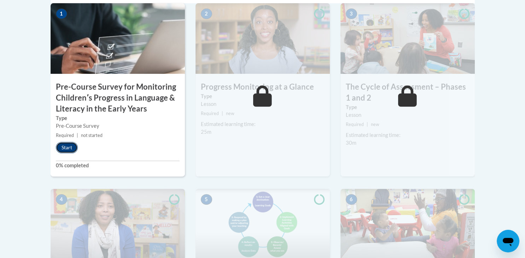
click at [71, 147] on button "Start" at bounding box center [67, 147] width 22 height 11
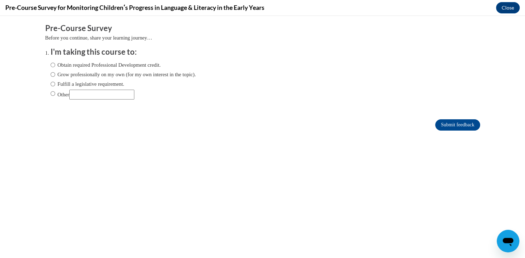
scroll to position [0, 0]
click at [59, 64] on label "Obtain required Professional Development credit." at bounding box center [106, 65] width 110 height 8
click at [55, 64] on input "Obtain required Professional Development credit." at bounding box center [53, 65] width 5 height 8
radio input "true"
click at [470, 123] on input "Submit feedback" at bounding box center [457, 124] width 45 height 11
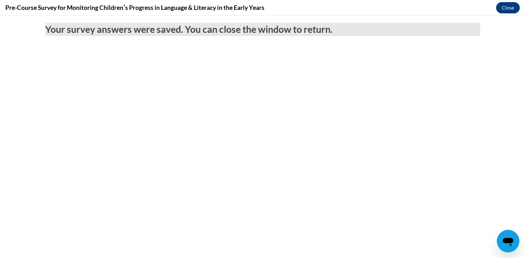
click at [502, 5] on button "Close" at bounding box center [508, 7] width 24 height 11
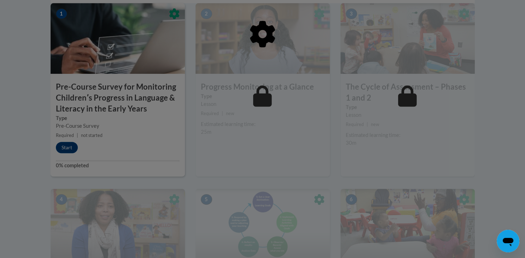
click at [69, 148] on div at bounding box center [262, 129] width 525 height 258
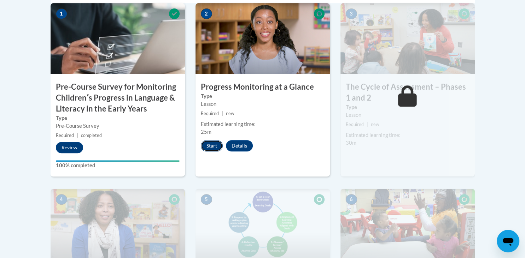
click at [201, 146] on button "Start" at bounding box center [212, 145] width 22 height 11
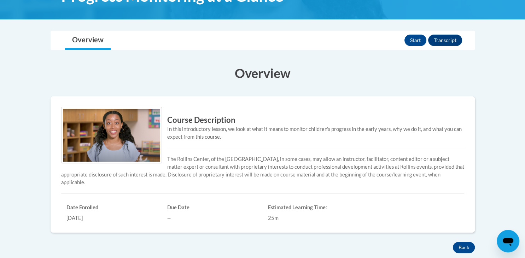
scroll to position [75, 0]
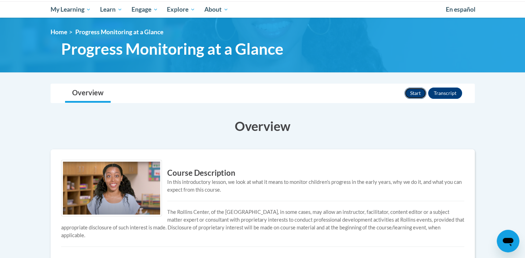
click at [414, 93] on button "Start" at bounding box center [415, 93] width 22 height 11
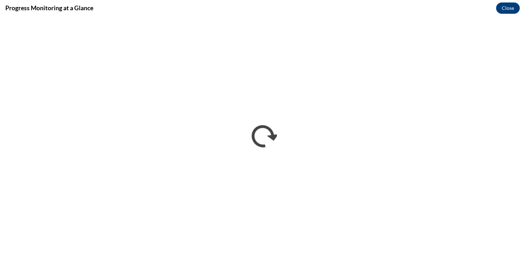
scroll to position [0, 0]
